Goal: Information Seeking & Learning: Learn about a topic

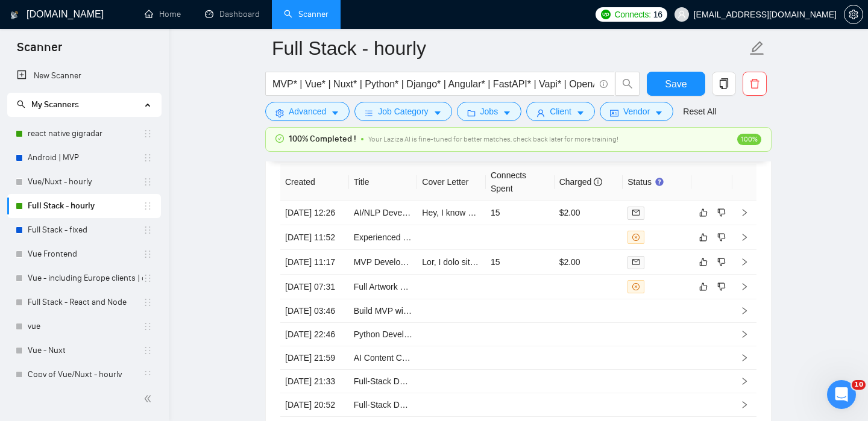
scroll to position [3193, 0]
click at [750, 206] on td at bounding box center [744, 214] width 24 height 25
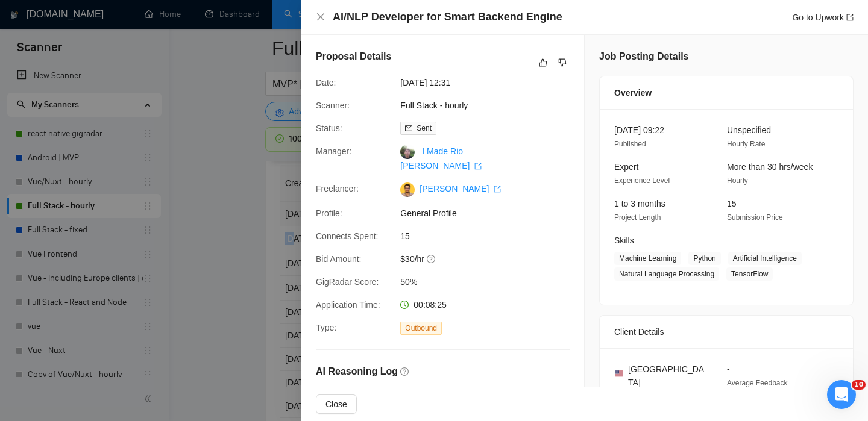
click at [799, 224] on div "[DATE] 09:22 Published Unspecified Hourly Rate Expert Experience Level More tha…" at bounding box center [726, 207] width 253 height 196
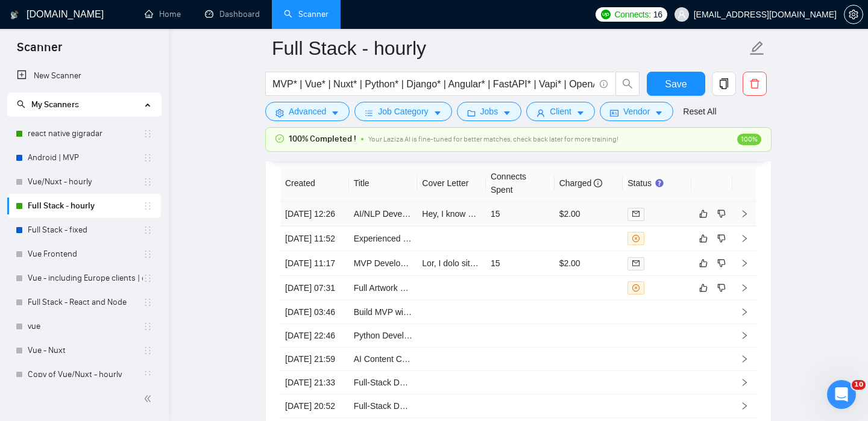
click at [741, 216] on icon "right" at bounding box center [744, 214] width 8 height 8
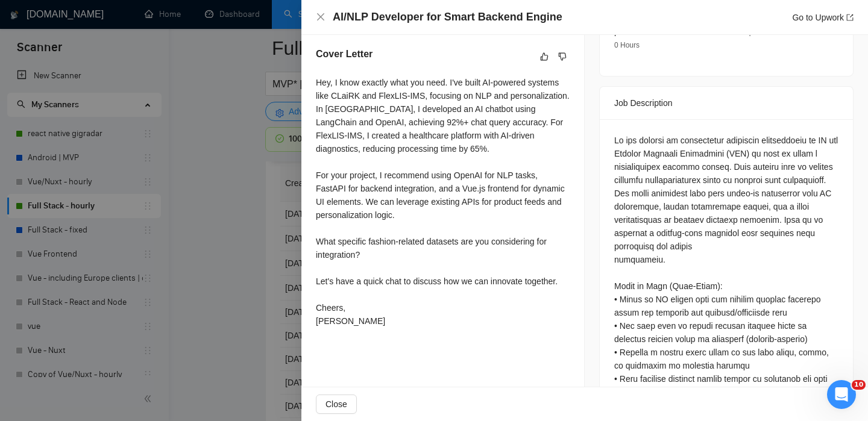
scroll to position [269, 0]
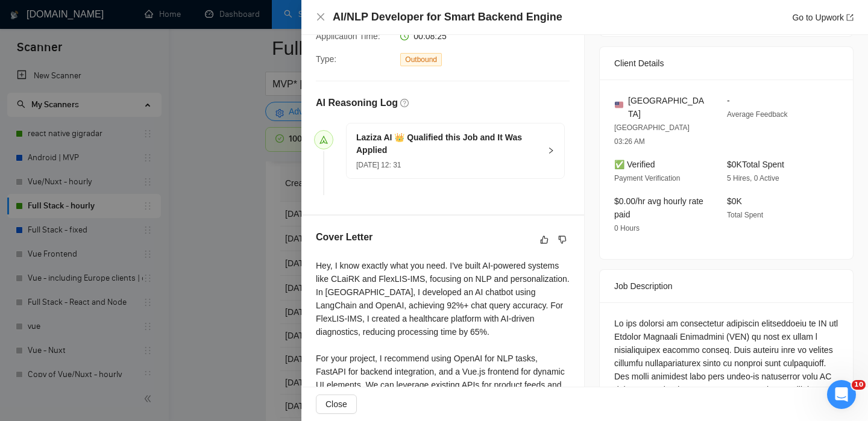
click at [257, 325] on div at bounding box center [434, 210] width 868 height 421
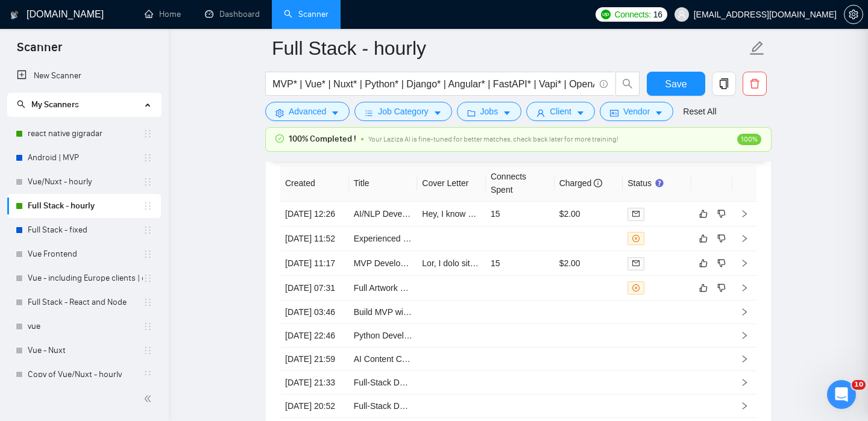
click at [231, 281] on div at bounding box center [434, 210] width 868 height 421
click at [374, 219] on link "AI/NLP Developer for Smart Backend Engine" at bounding box center [438, 214] width 168 height 10
